Goal: Navigation & Orientation: Find specific page/section

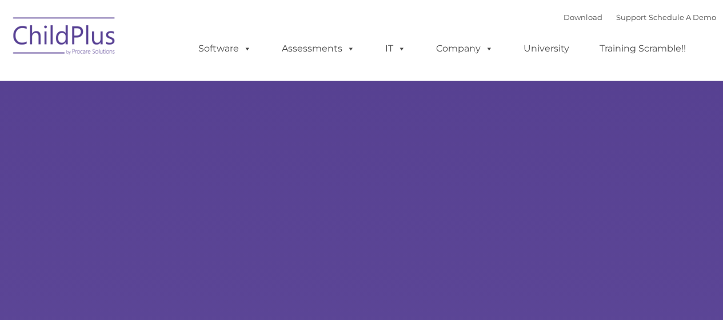
select select "MEDIUM"
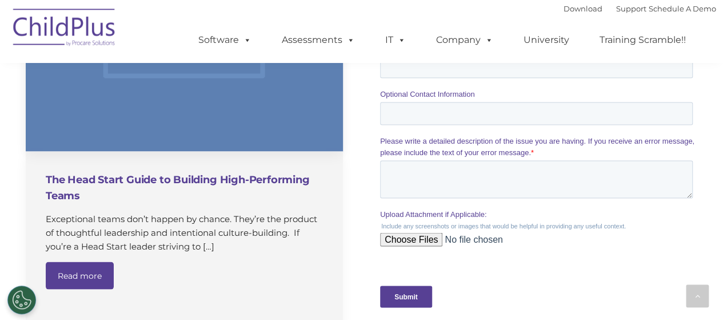
scroll to position [1035, 0]
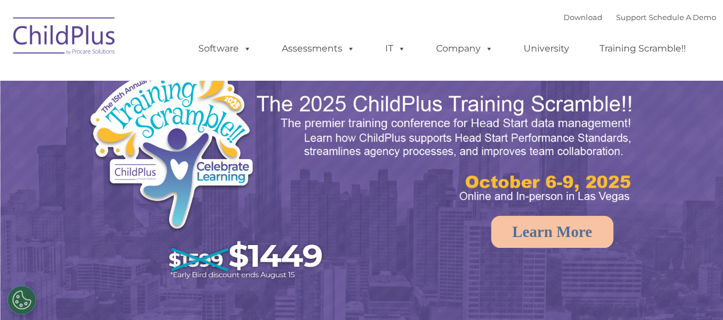
select select "MEDIUM"
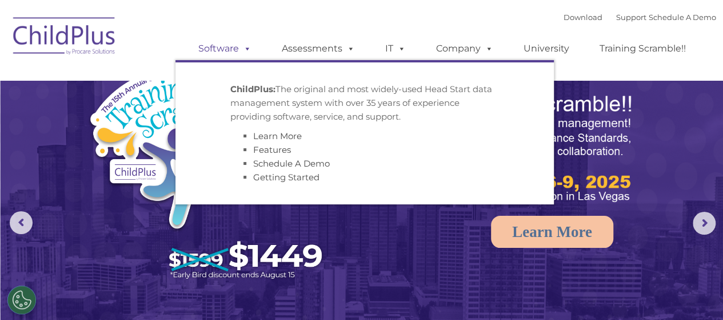
click at [245, 51] on span at bounding box center [245, 48] width 13 height 11
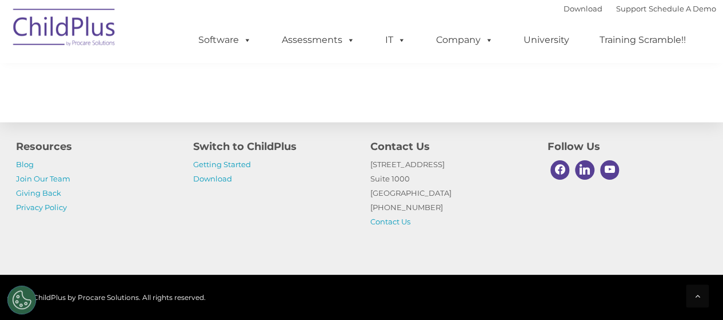
scroll to position [1375, 0]
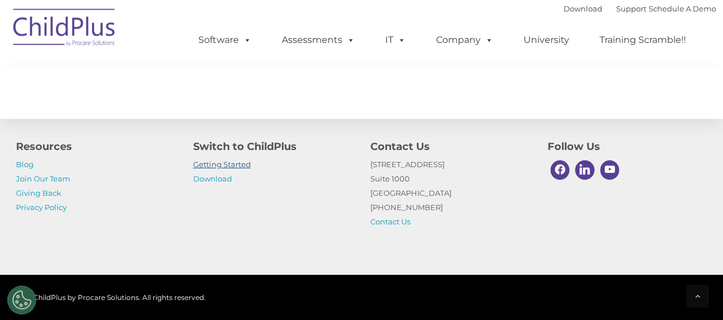
click at [219, 161] on link "Getting Started" at bounding box center [222, 163] width 58 height 9
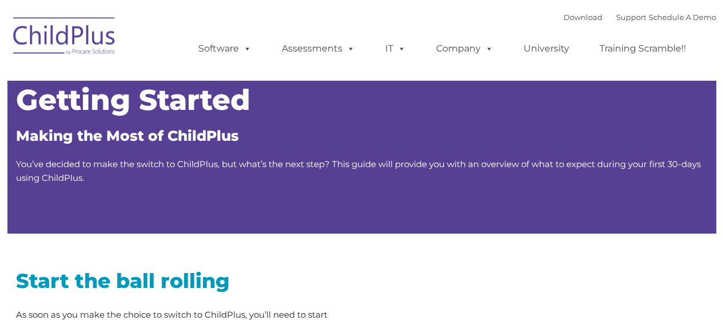
type input ""
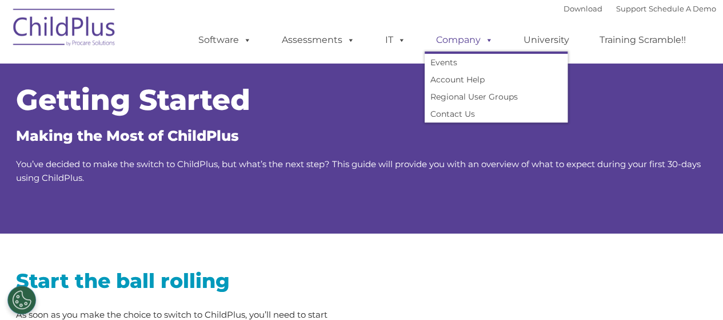
click at [474, 44] on link "Company" at bounding box center [465, 40] width 80 height 23
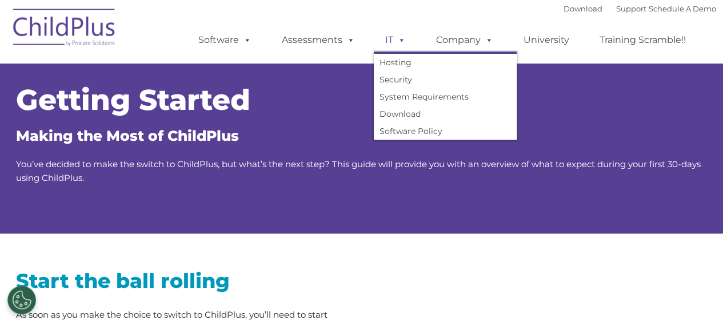
click at [397, 44] on span at bounding box center [399, 39] width 13 height 11
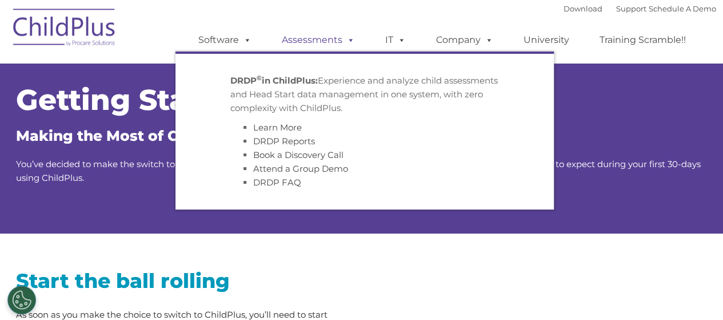
click at [322, 37] on link "Assessments" at bounding box center [318, 40] width 96 height 23
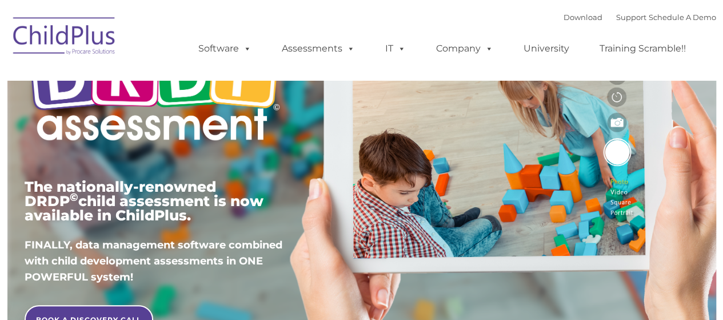
scroll to position [114, 0]
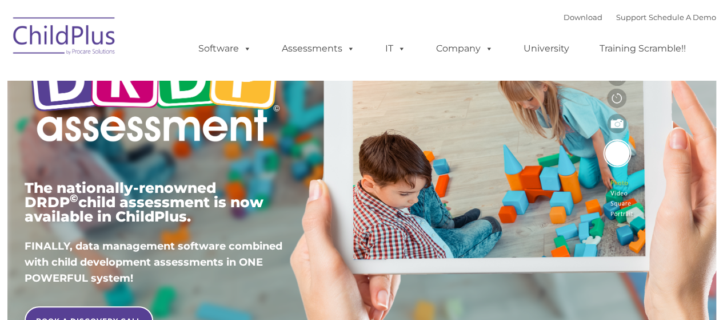
type input ""
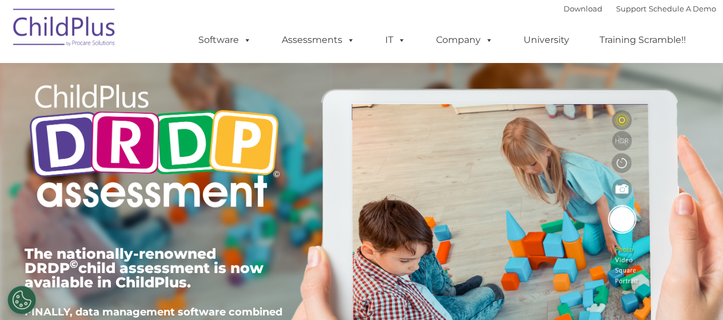
scroll to position [0, 0]
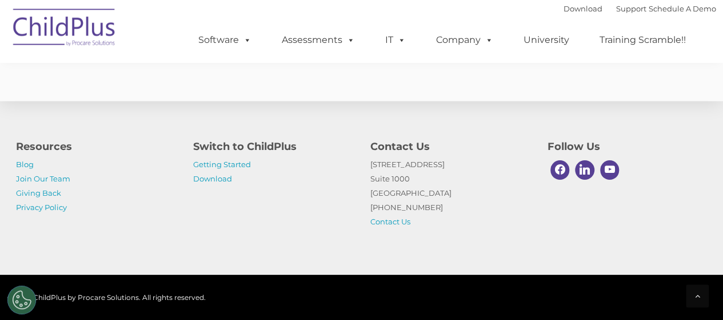
scroll to position [1590, 0]
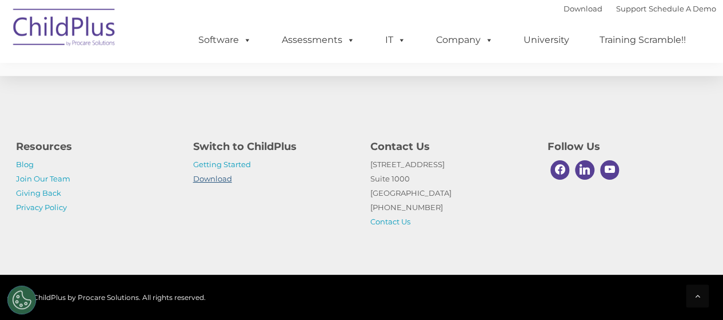
click at [211, 178] on link "Download" at bounding box center [212, 178] width 39 height 9
